Goal: Navigation & Orientation: Understand site structure

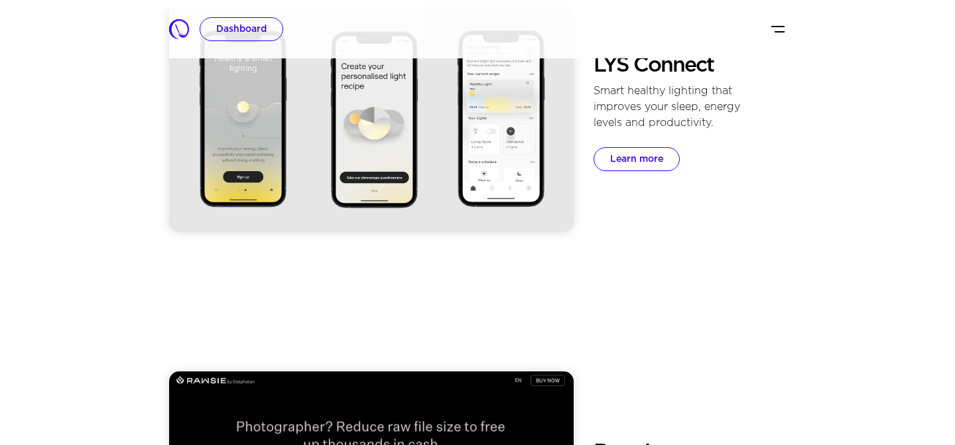
scroll to position [835, 0]
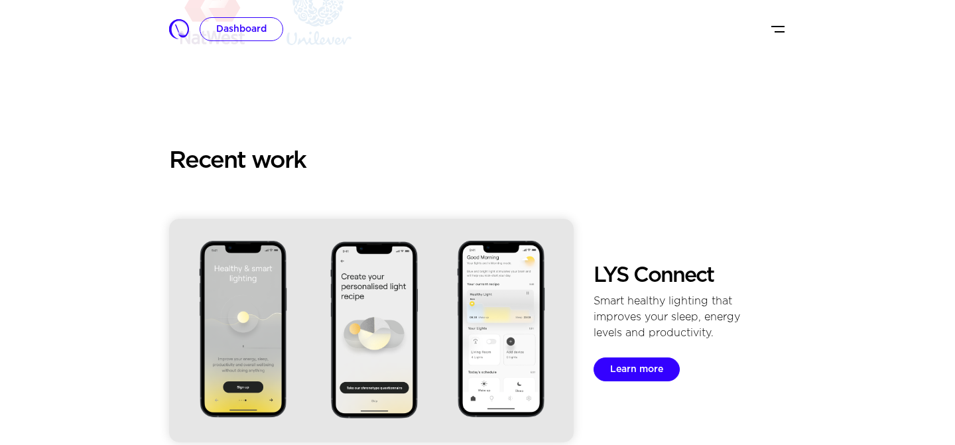
click at [649, 367] on link "Learn more" at bounding box center [637, 369] width 86 height 24
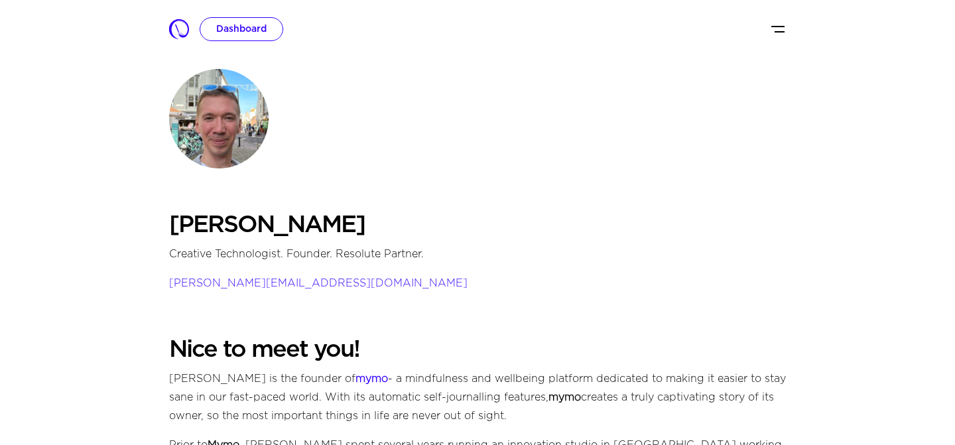
scroll to position [0, 0]
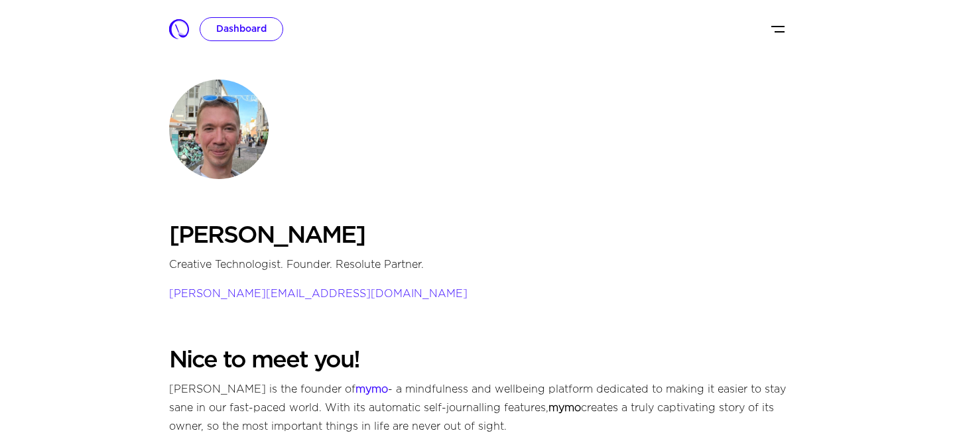
click at [776, 31] on img "Toggle navigation" at bounding box center [778, 29] width 16 height 16
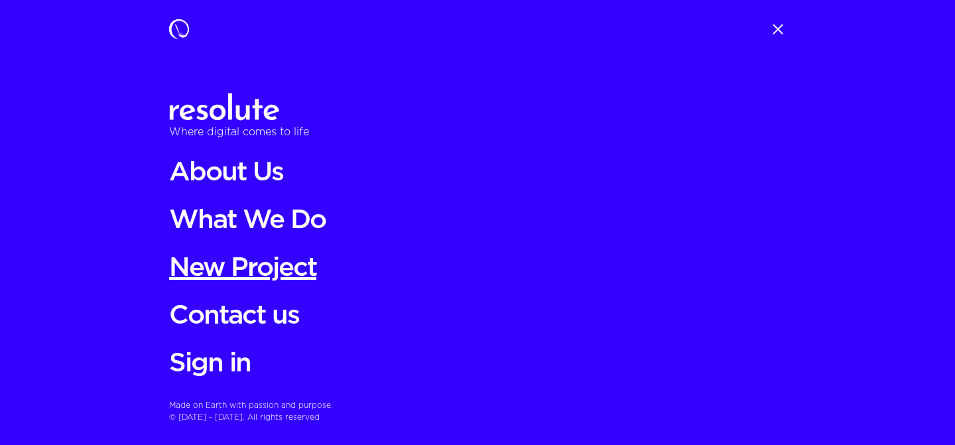
click at [197, 272] on link "New Project" at bounding box center [477, 269] width 617 height 32
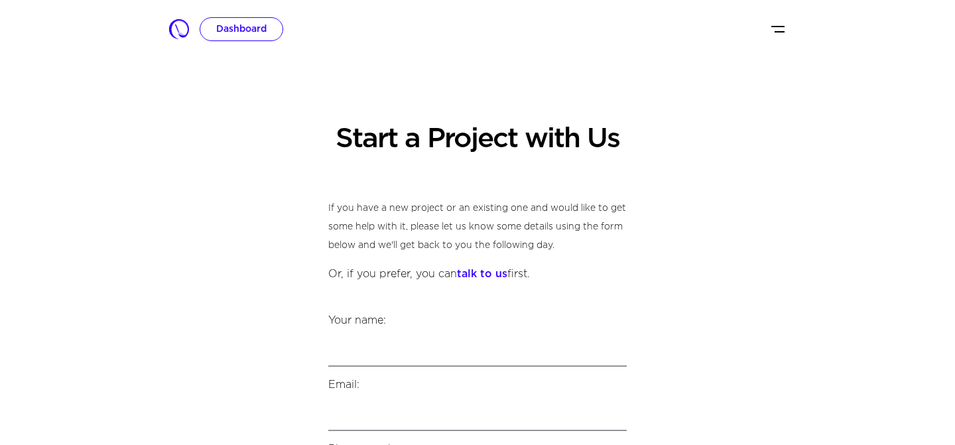
click at [785, 35] on img "Toggle navigation" at bounding box center [778, 29] width 16 height 16
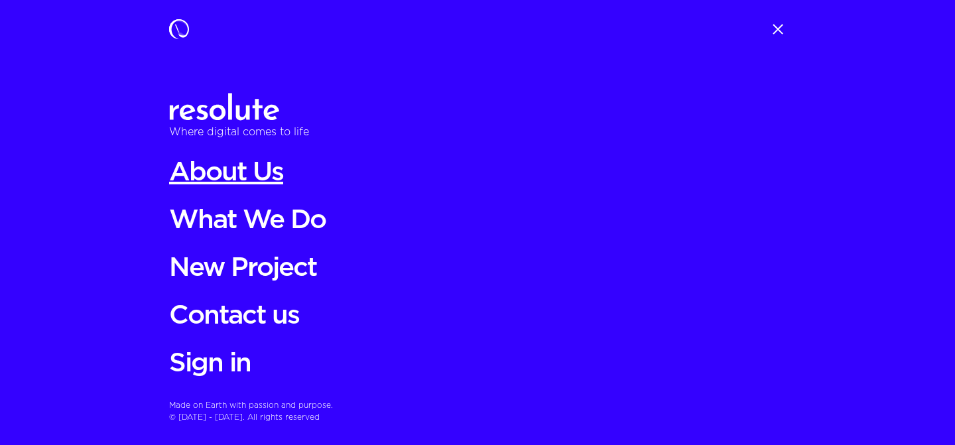
click at [216, 168] on link "About Us" at bounding box center [477, 173] width 617 height 32
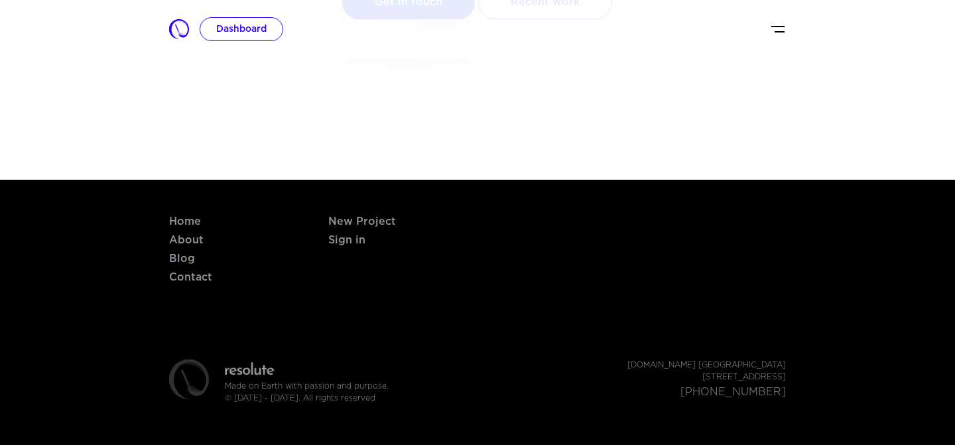
scroll to position [1763, 0]
click at [535, 19] on link "Recent work" at bounding box center [545, 2] width 134 height 33
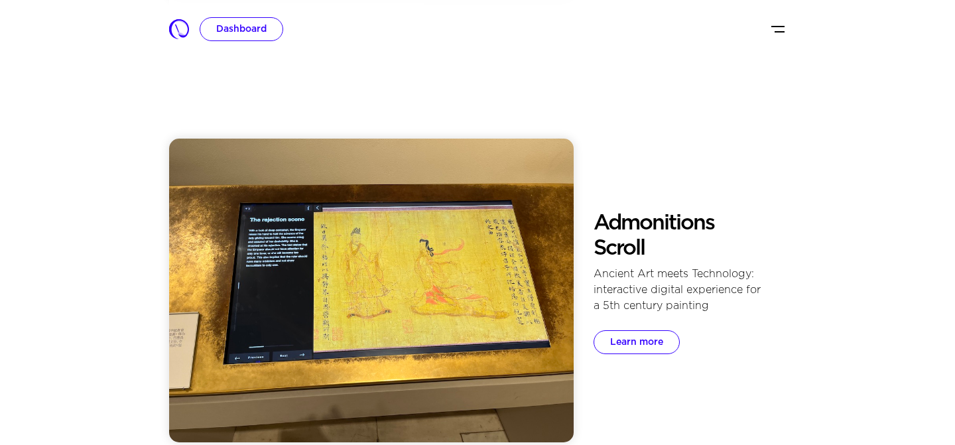
scroll to position [1445, 0]
